Goal: Task Accomplishment & Management: Manage account settings

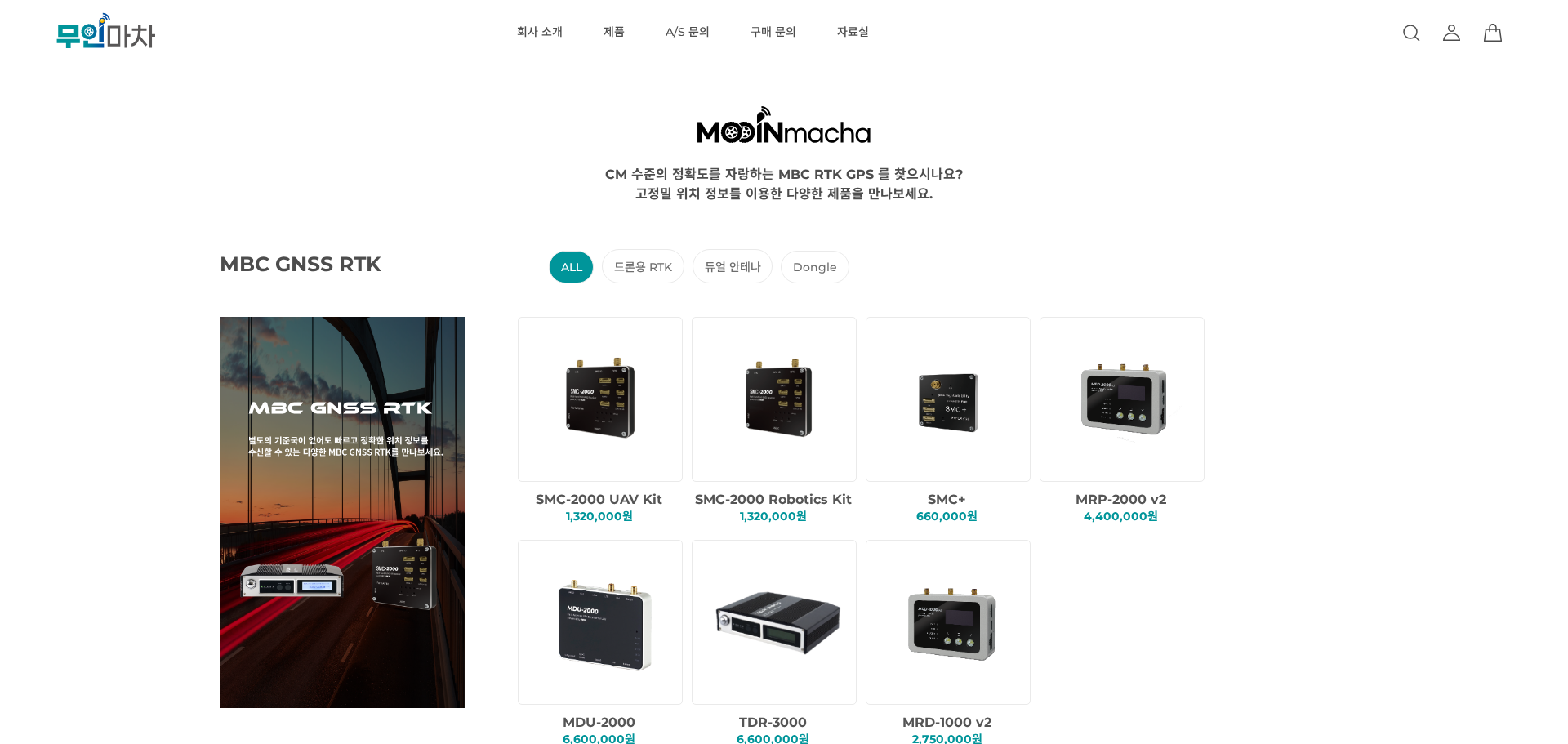
click at [1445, 41] on icon at bounding box center [1451, 36] width 16 height 7
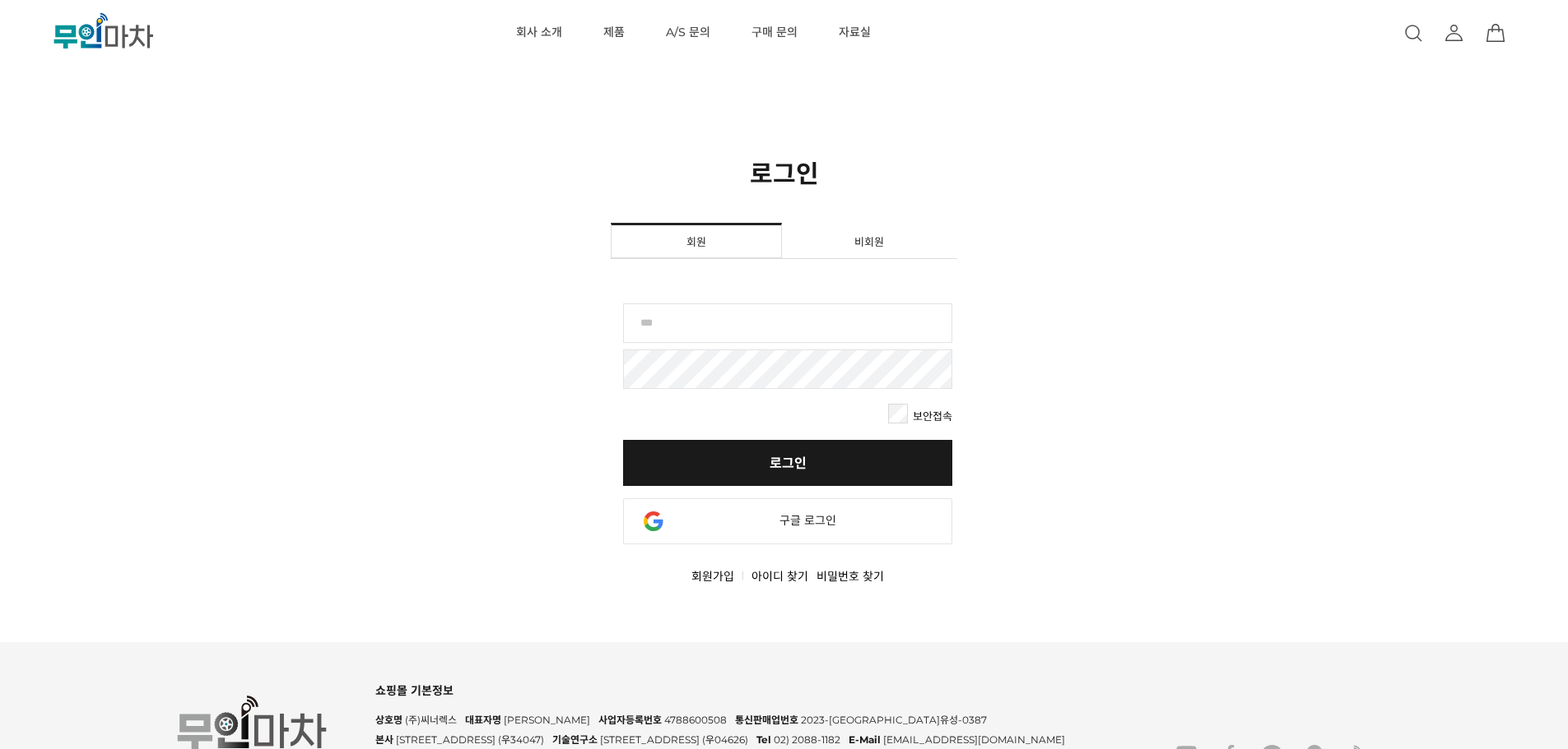
click at [882, 325] on input "text" at bounding box center [787, 323] width 329 height 39
click at [1005, 345] on div "로그인 [DEMOGRAPHIC_DATA] [DEMOGRAPHIC_DATA] 보안접속 로그인 비회원 구매 비회원의 경우, 해당버튼을 통해 주문이…" at bounding box center [784, 356] width 1568 height 406
click at [1205, 382] on div "로그인 [DEMOGRAPHIC_DATA] [DEMOGRAPHIC_DATA] 보안접속 로그인 비회원 구매 비회원의 경우, 해당버튼을 통해 주문이…" at bounding box center [784, 356] width 1568 height 406
click at [1065, 409] on div "로그인 [DEMOGRAPHIC_DATA] [DEMOGRAPHIC_DATA] 보안접속 로그인 비회원 구매 비회원의 경우, 해당버튼을 통해 주문이…" at bounding box center [784, 356] width 1568 height 406
